Goal: Transaction & Acquisition: Purchase product/service

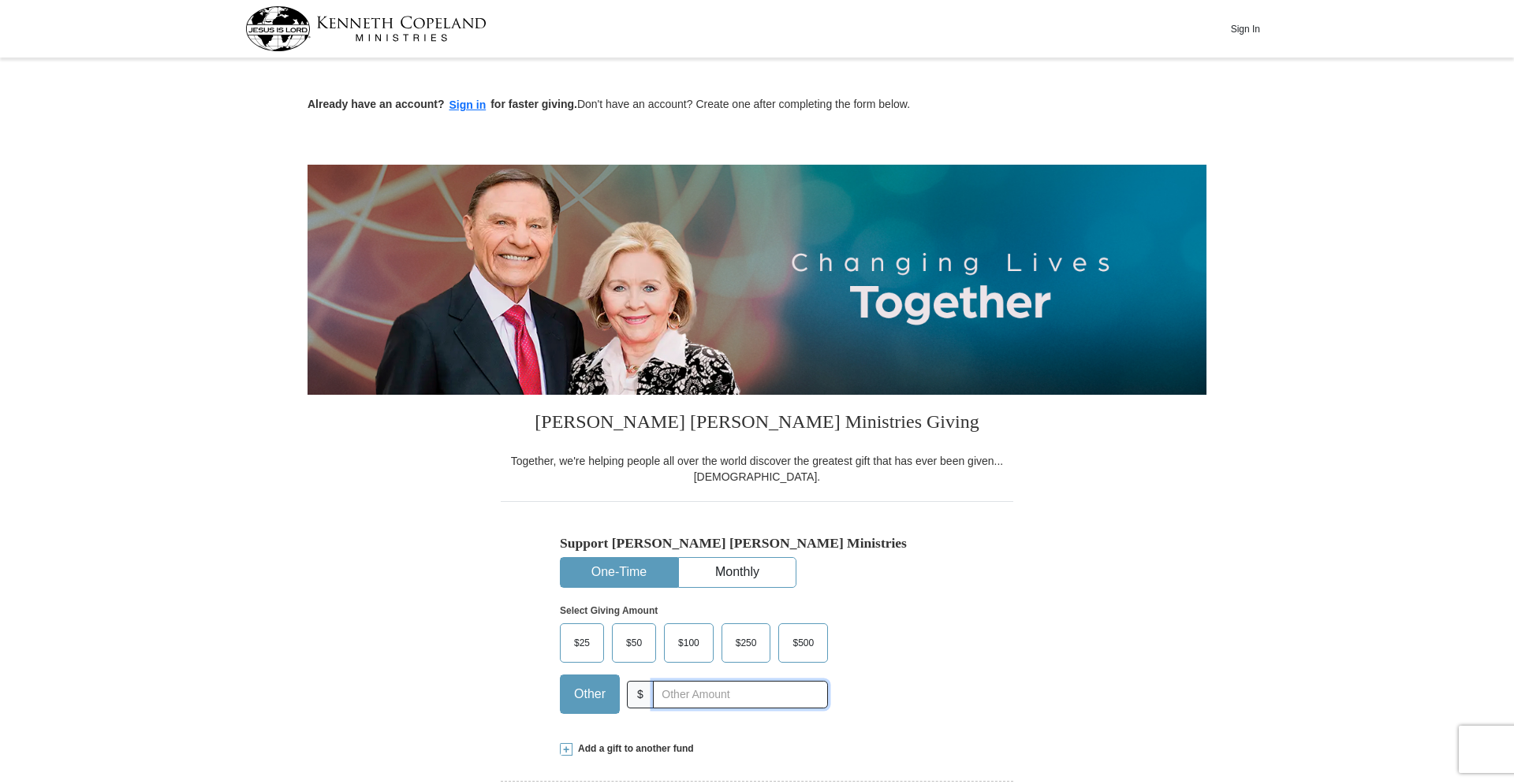
click at [694, 700] on input "text" at bounding box center [740, 695] width 175 height 28
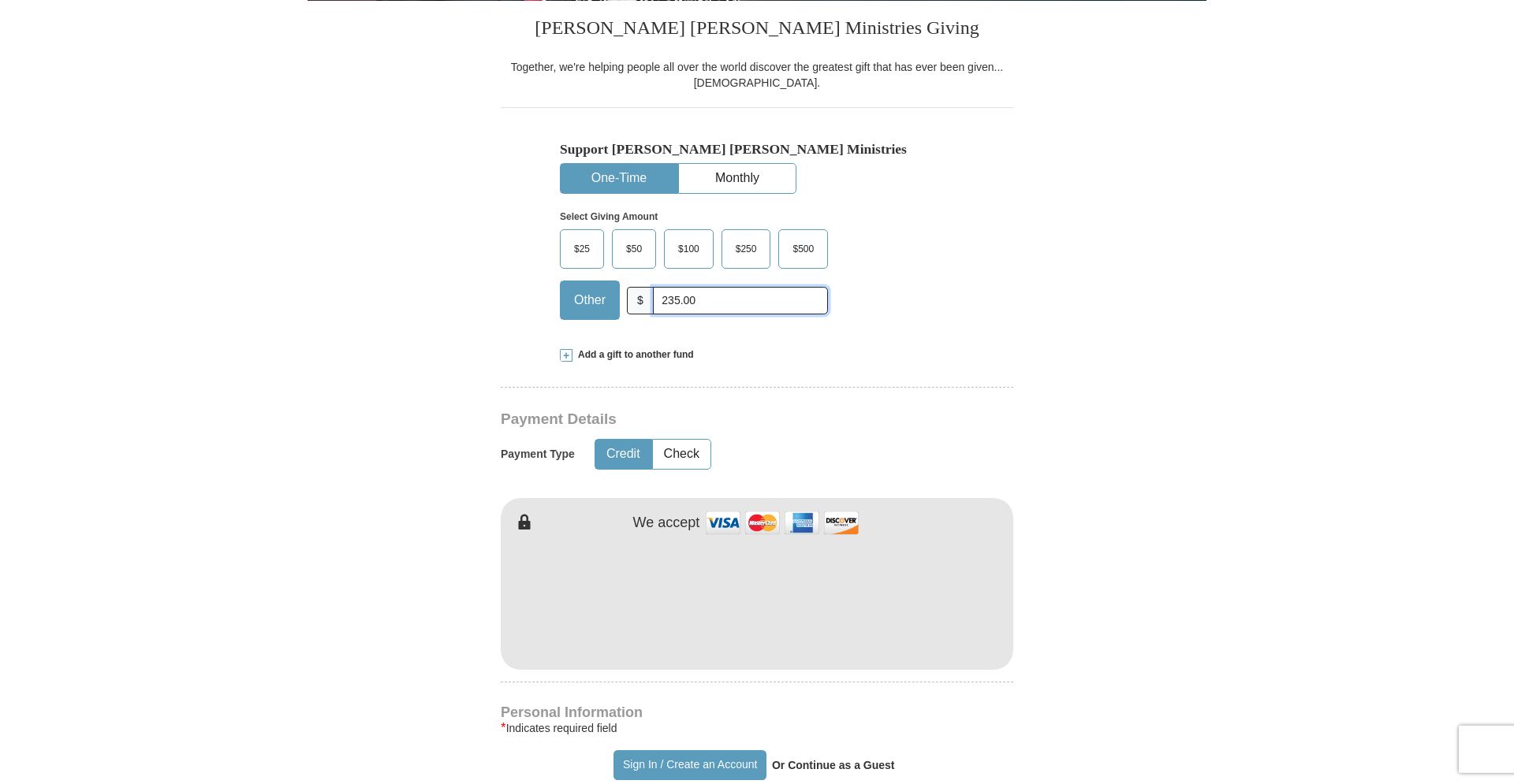
scroll to position [402, 0]
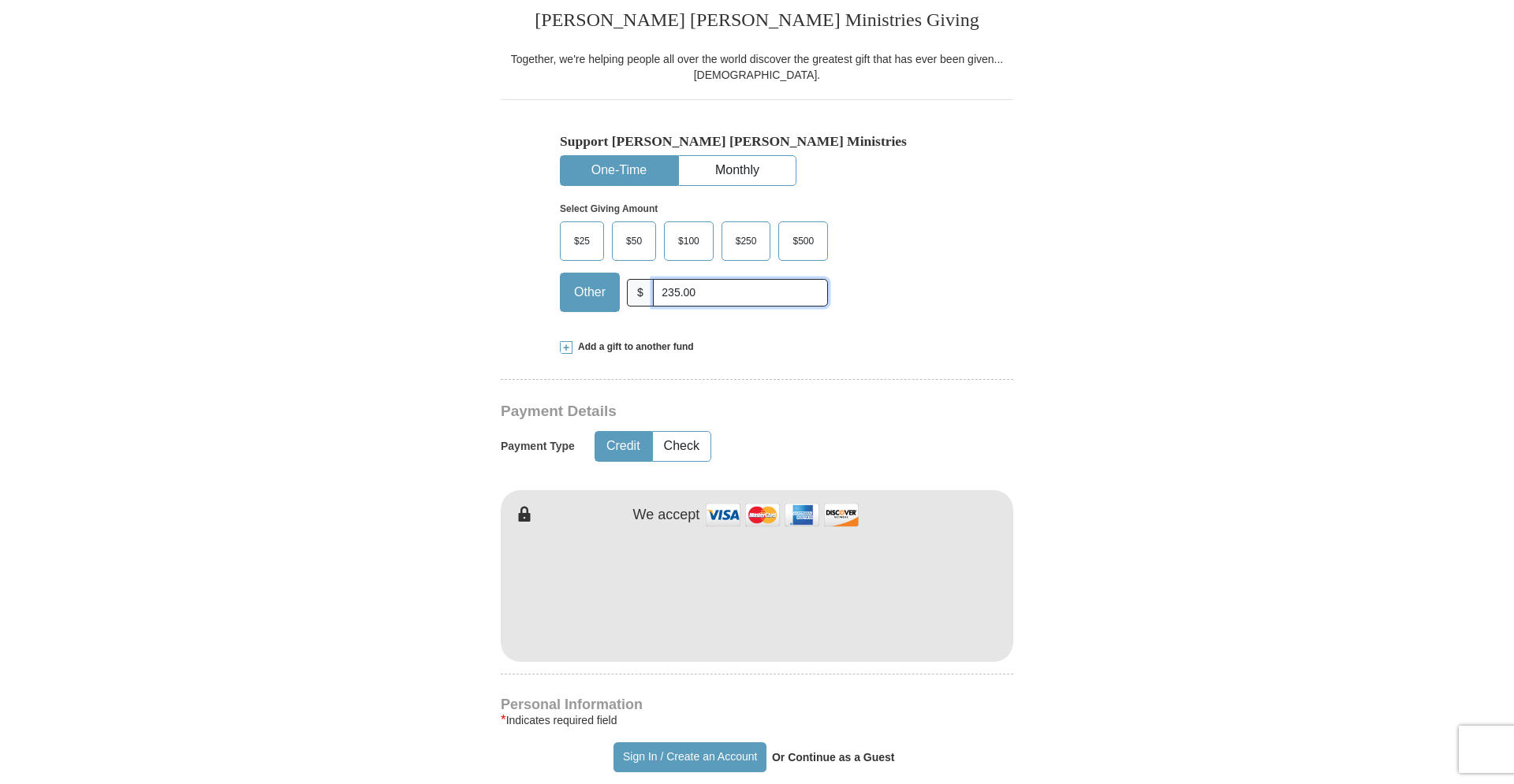
type input "235.00"
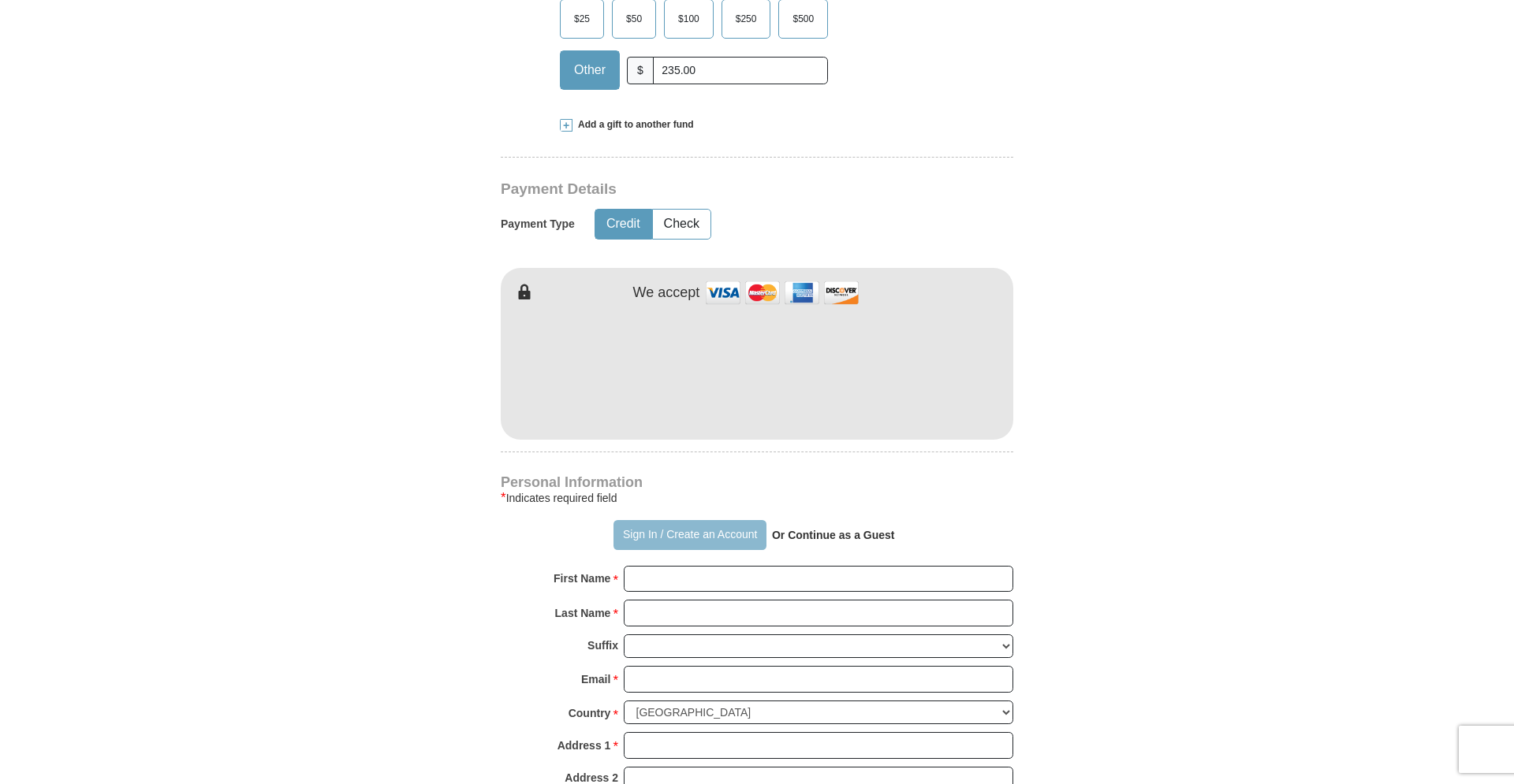
scroll to position [643, 0]
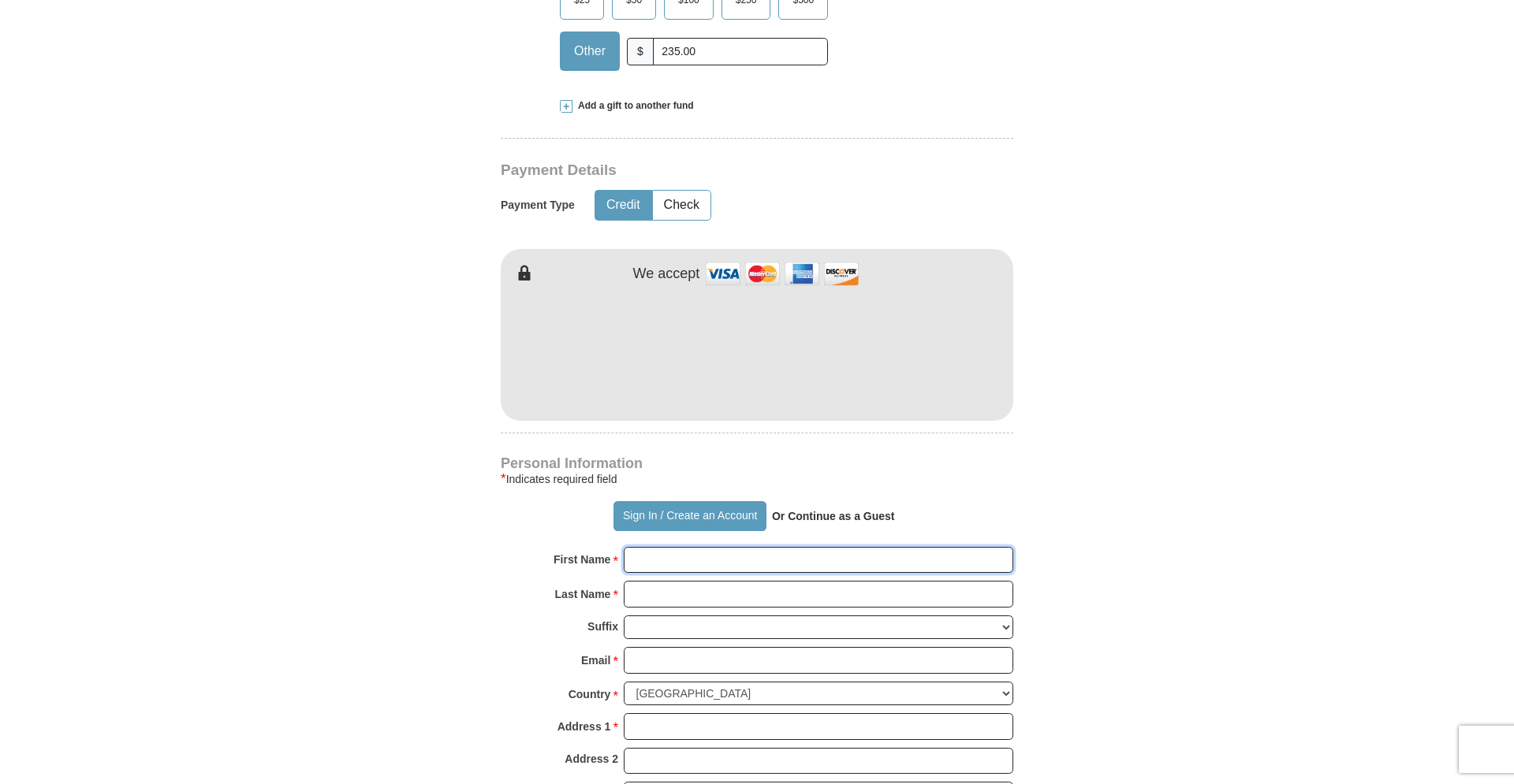
click at [671, 564] on input "First Name *" at bounding box center [818, 560] width 390 height 27
click at [672, 564] on input "First Name *" at bounding box center [818, 560] width 390 height 27
type input "[PERSON_NAME]"
type input "[EMAIL_ADDRESS][DOMAIN_NAME]"
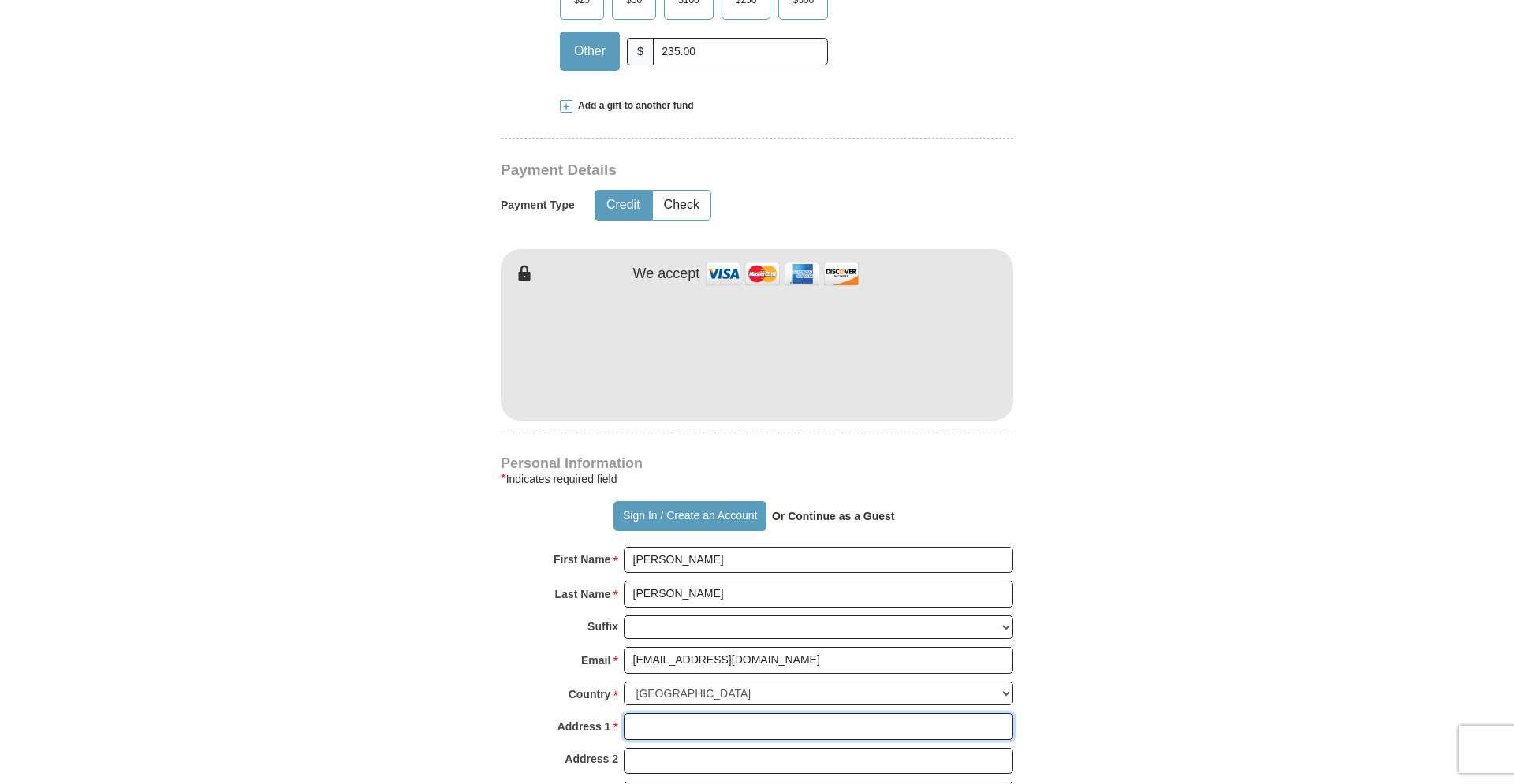
type input "[STREET_ADDRESS][PERSON_NAME]"
type input "roseburg"
select select "OR"
type input "97470"
type input "5413314392"
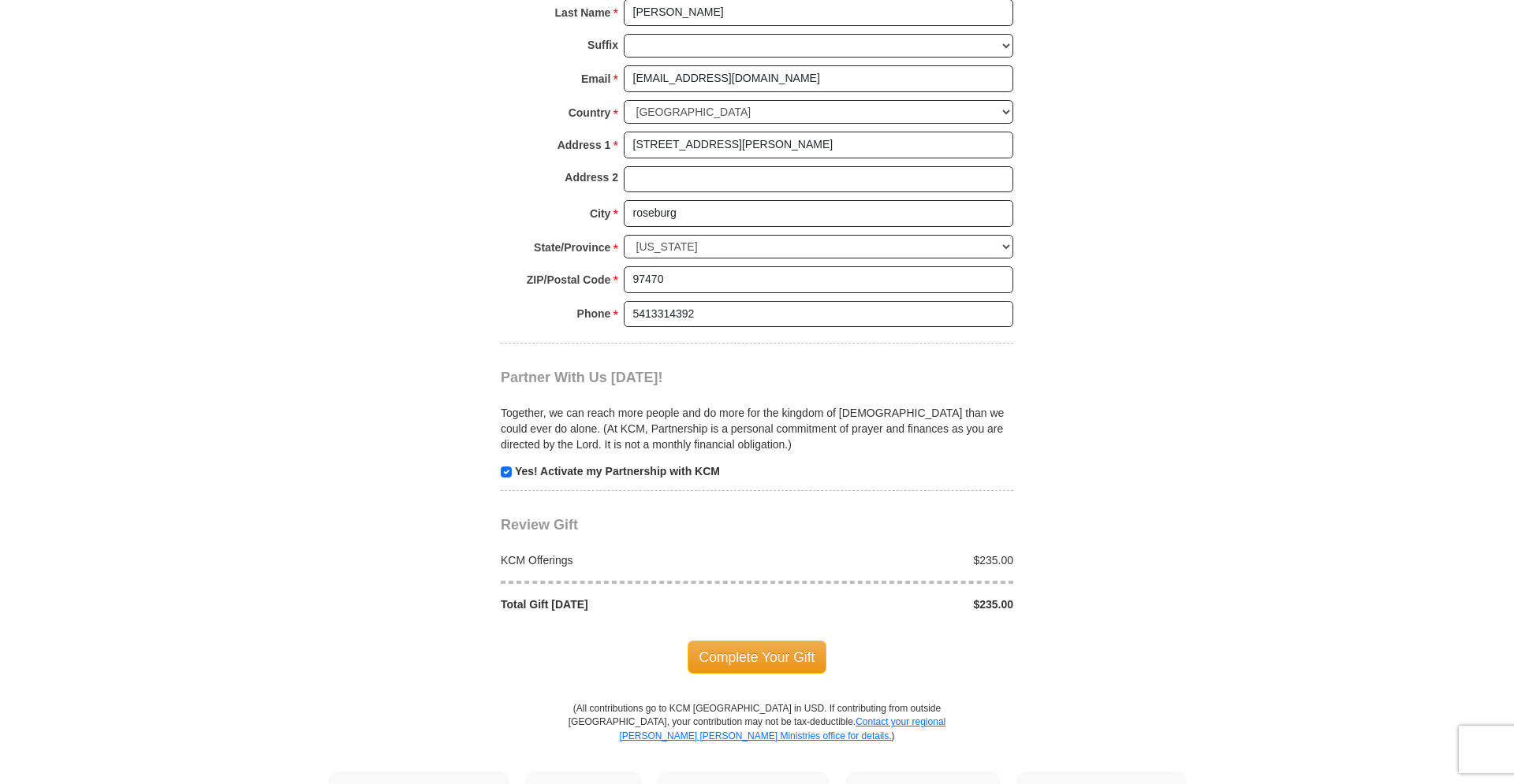
scroll to position [1367, 0]
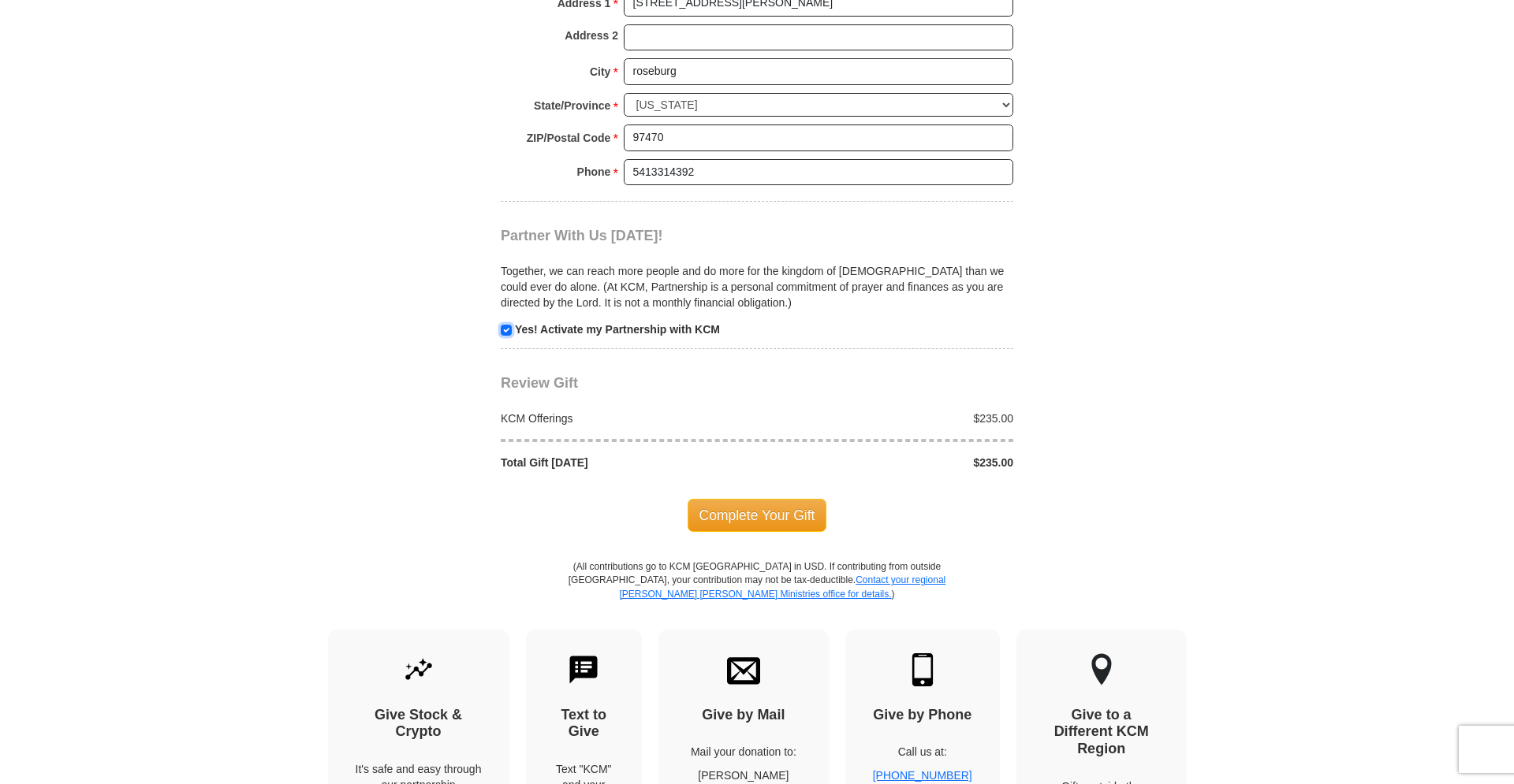
click at [503, 329] on input "checkbox" at bounding box center [506, 330] width 11 height 11
checkbox input "false"
click at [764, 513] on span "Complete Your Gift" at bounding box center [757, 515] width 139 height 33
